Goal: Navigation & Orientation: Find specific page/section

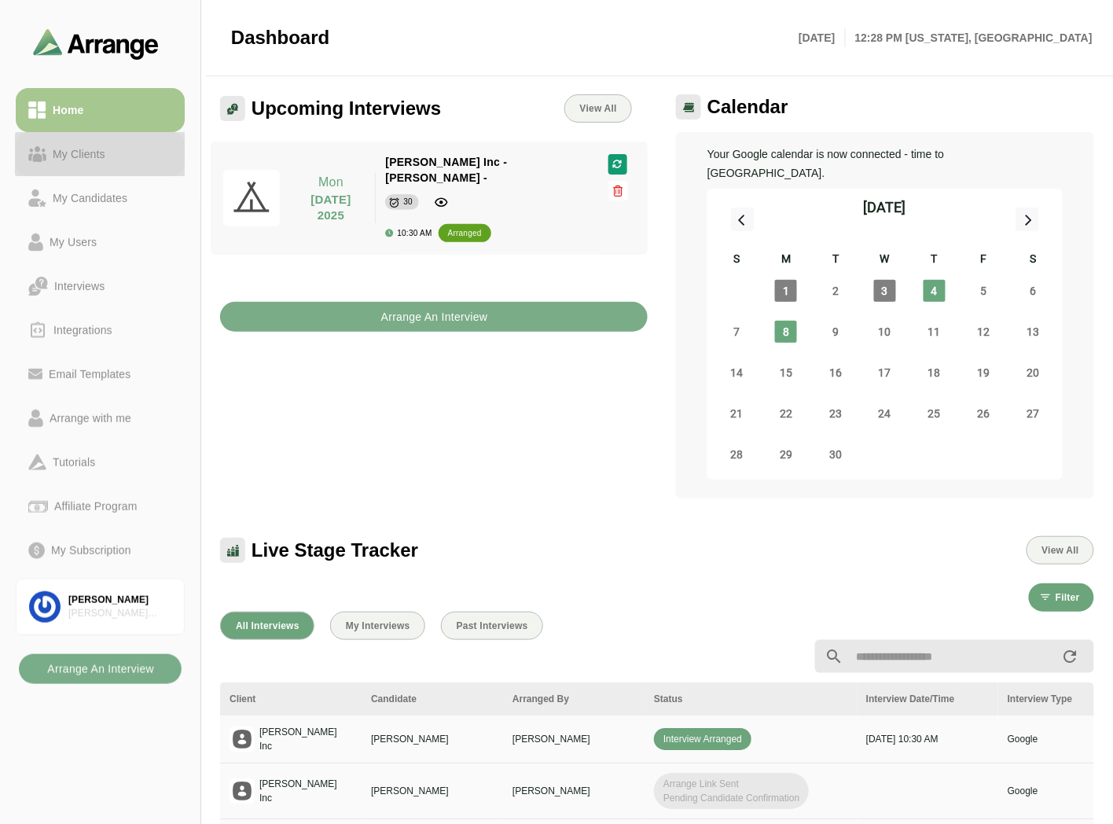
click at [91, 164] on link "My Clients" at bounding box center [100, 154] width 169 height 44
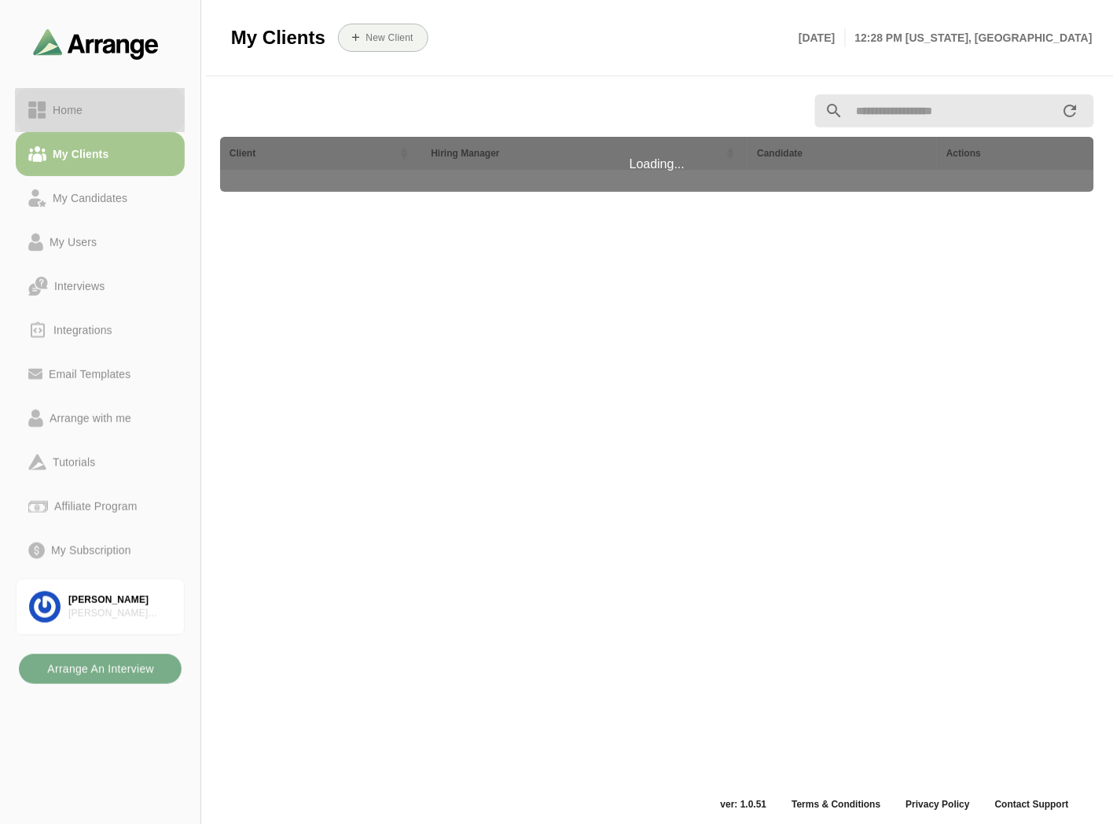
click at [103, 102] on div "Home" at bounding box center [100, 110] width 144 height 19
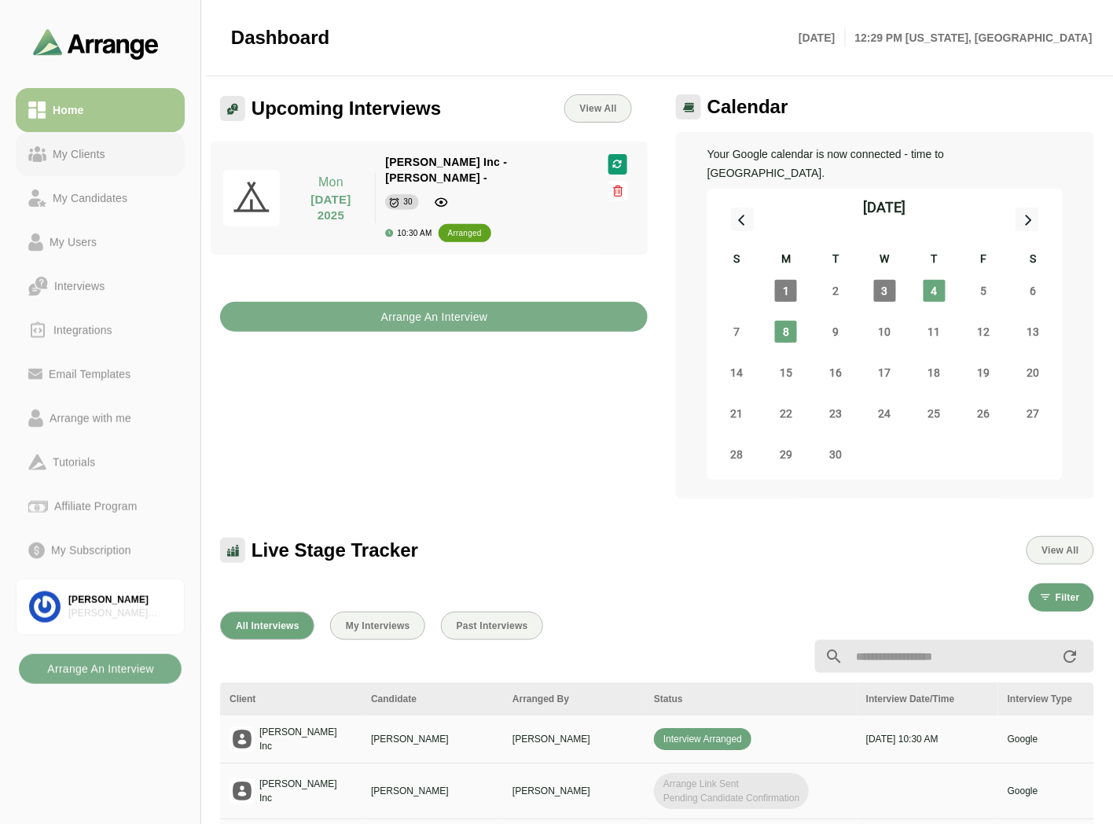
click at [134, 145] on div "My Clients" at bounding box center [100, 154] width 144 height 19
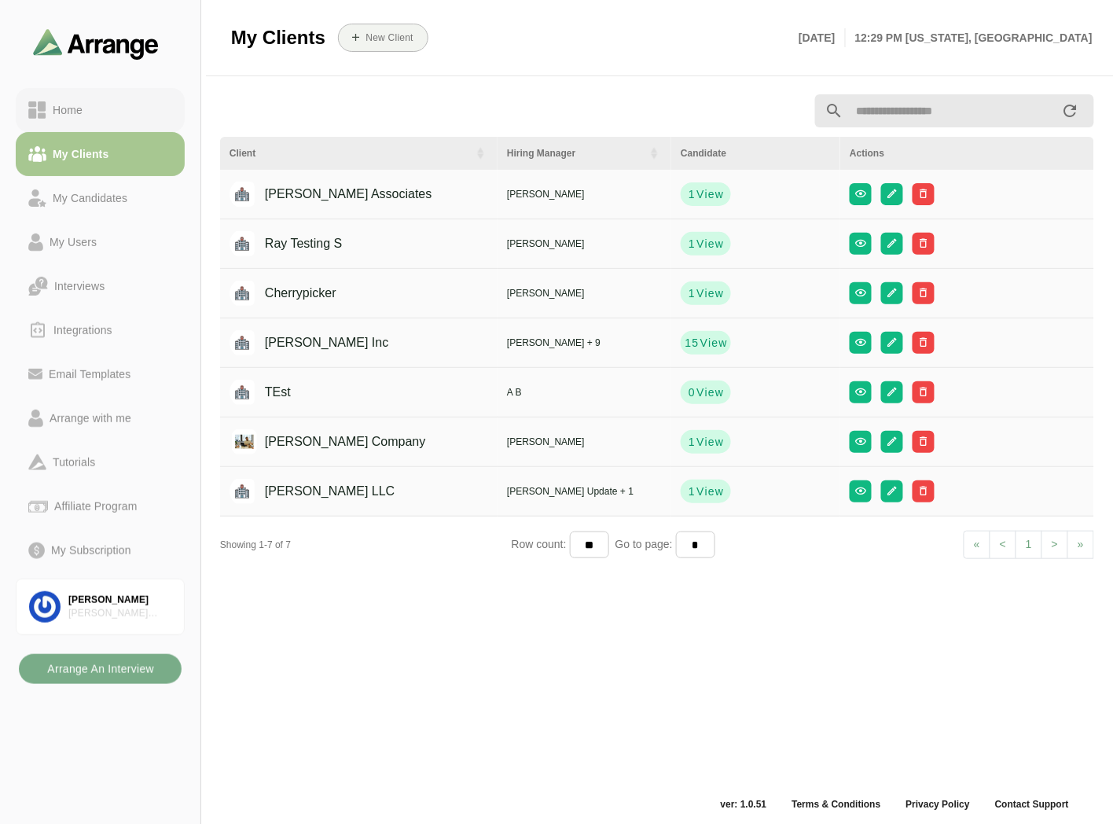
click at [120, 110] on div "Home" at bounding box center [100, 110] width 144 height 19
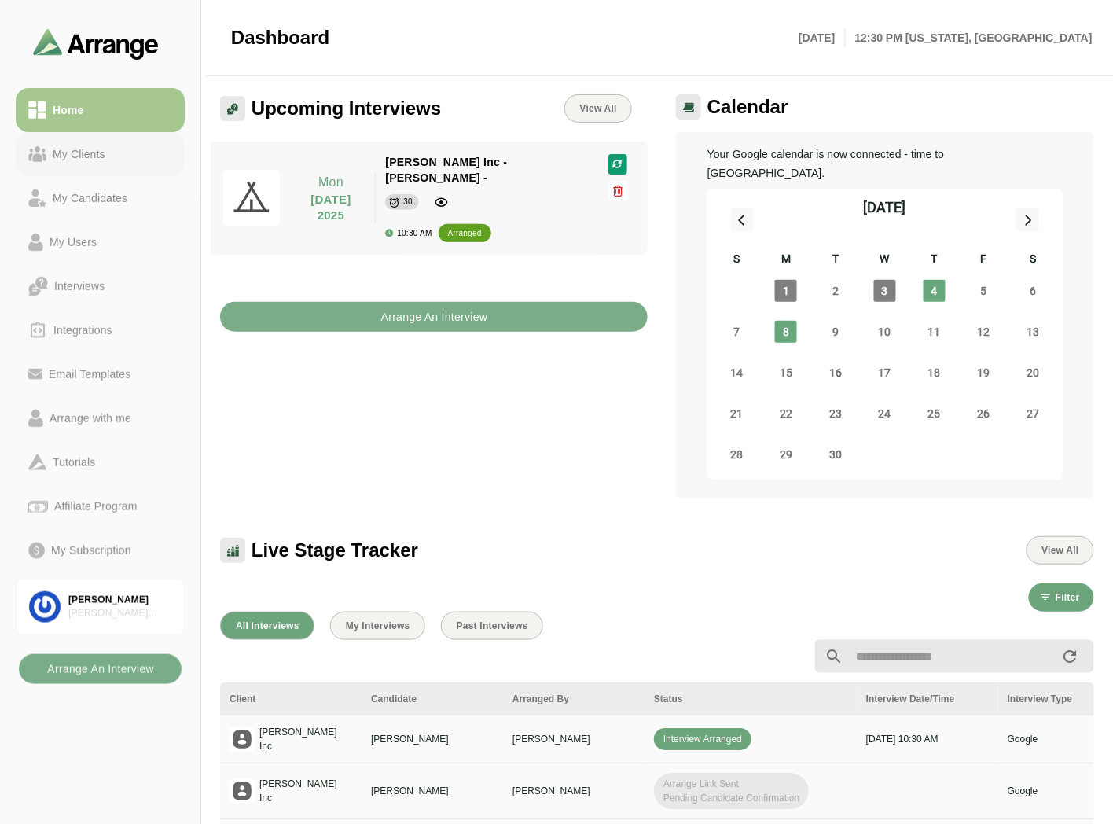
click at [95, 156] on div "My Clients" at bounding box center [78, 154] width 65 height 19
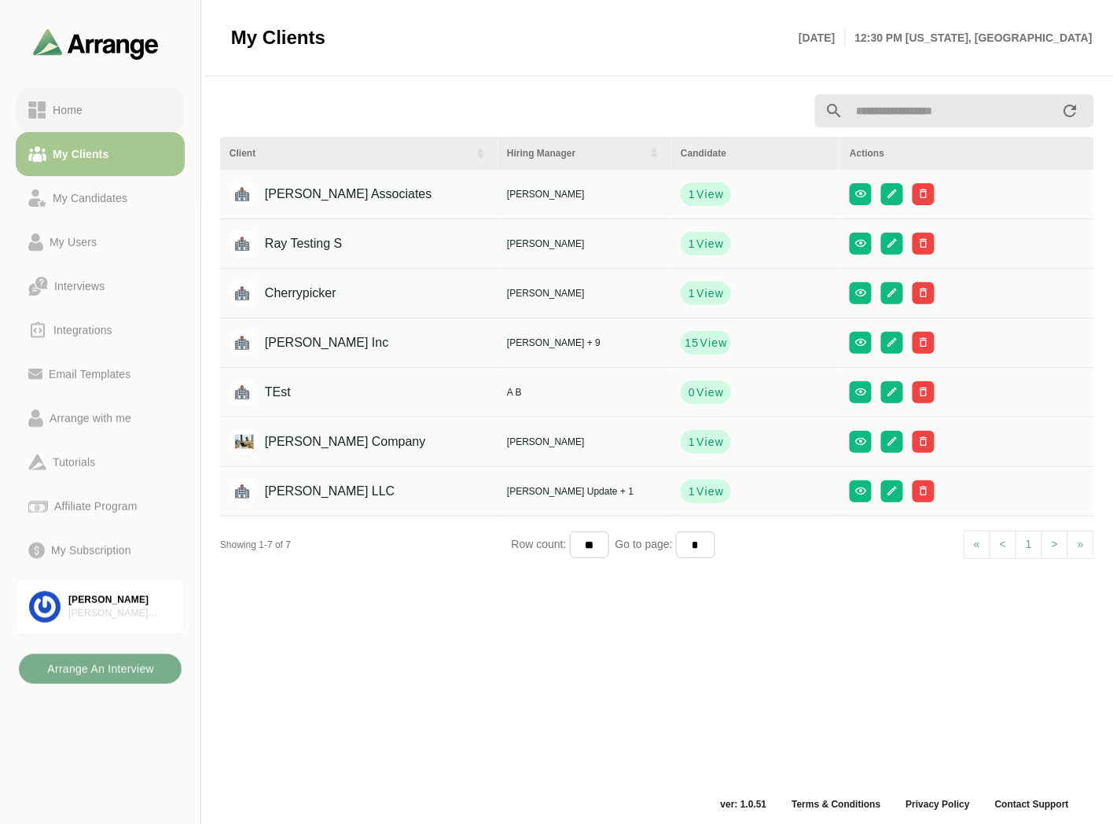
click at [113, 112] on div "Home" at bounding box center [100, 110] width 144 height 19
